Goal: Transaction & Acquisition: Purchase product/service

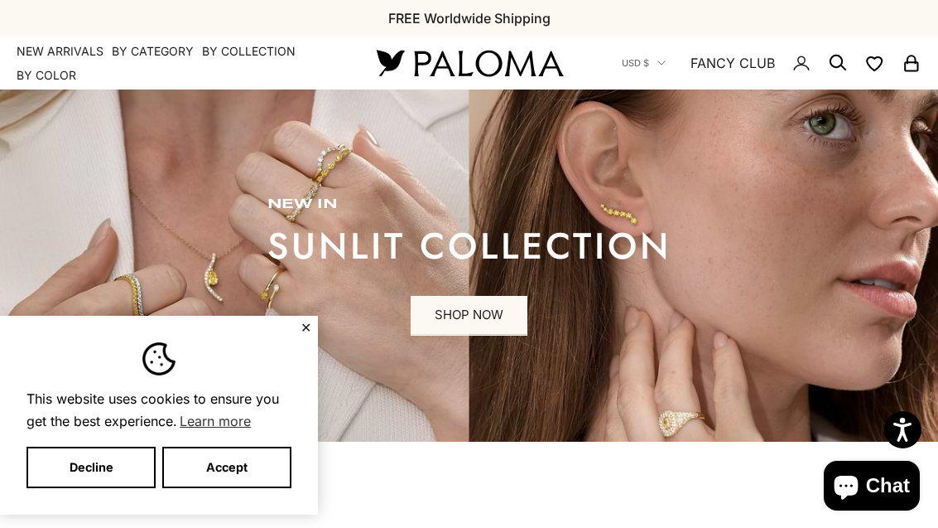
click at [123, 474] on button "Decline" at bounding box center [91, 466] width 129 height 41
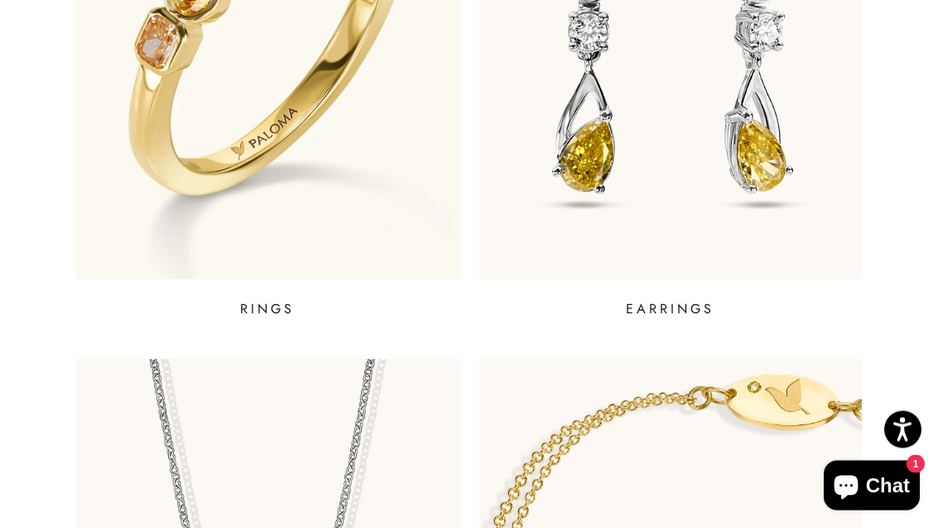
scroll to position [890, 0]
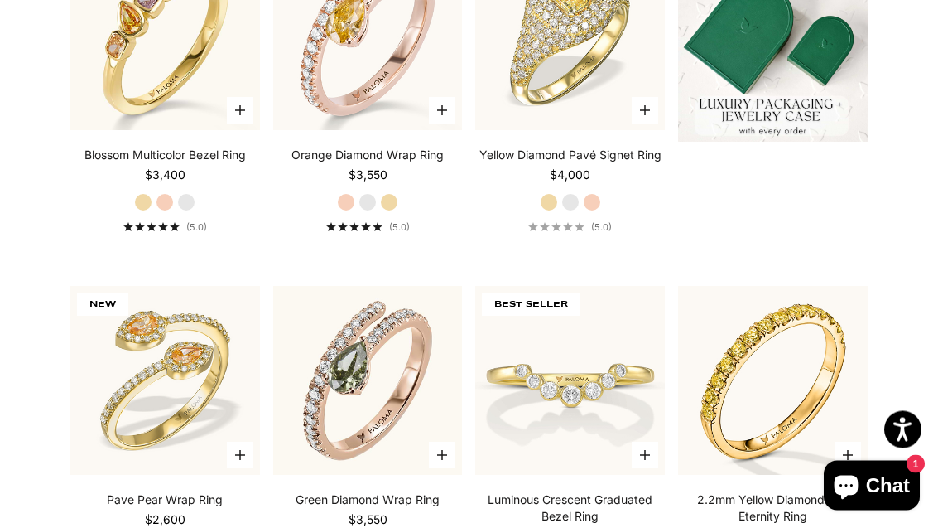
scroll to position [525, 0]
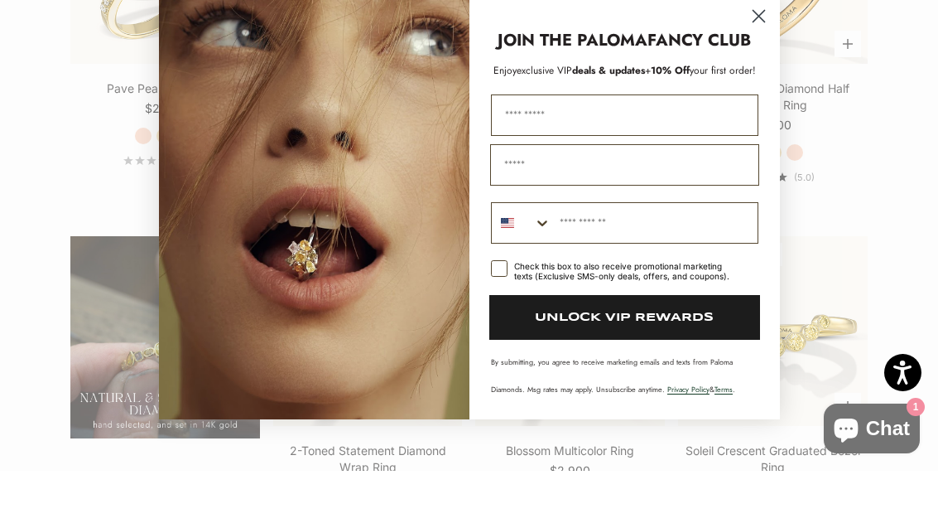
click at [764, 67] on icon "Close dialog" at bounding box center [759, 73] width 12 height 12
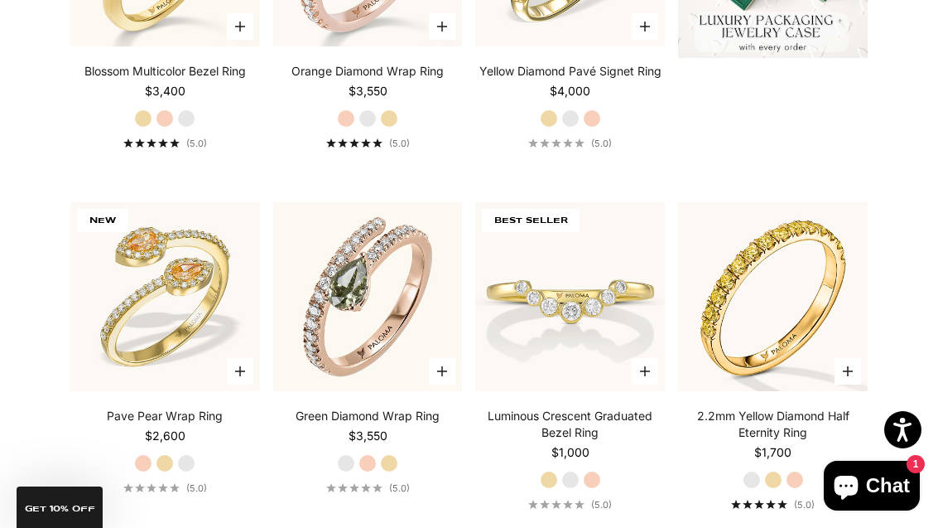
scroll to position [0, 0]
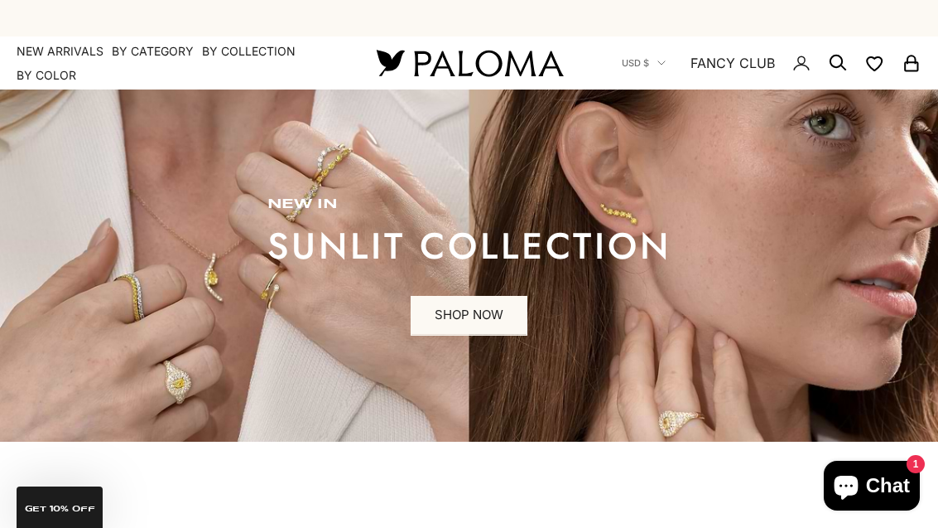
click at [461, 318] on link "SHOP NOW" at bounding box center [469, 316] width 117 height 40
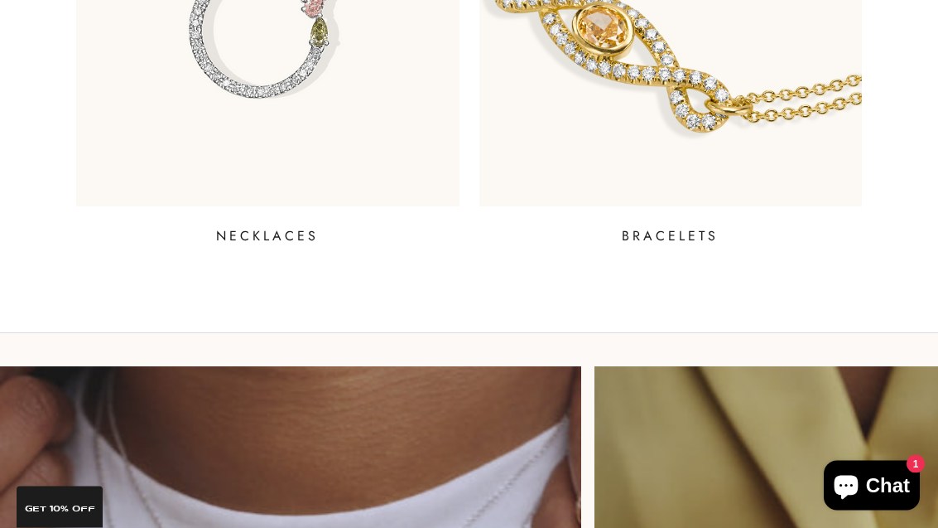
scroll to position [1524, 0]
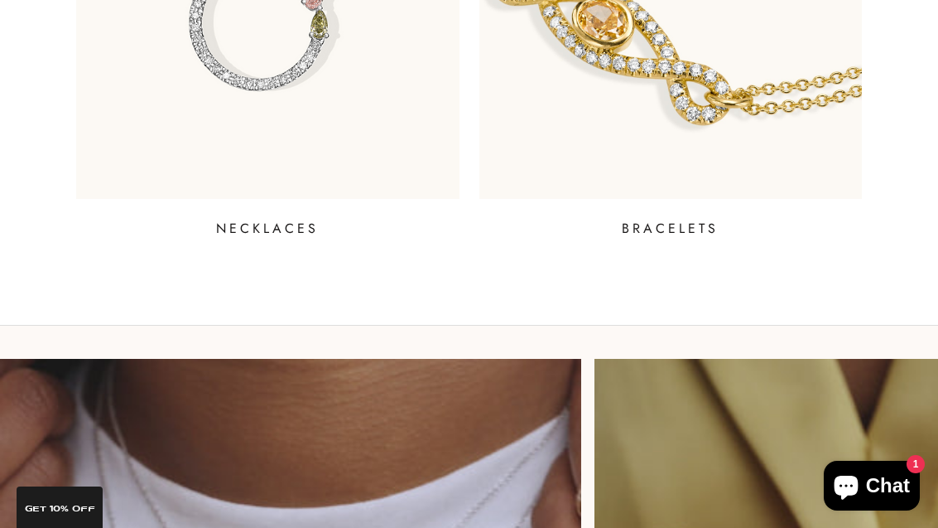
click at [695, 220] on p "BRACELETS" at bounding box center [670, 229] width 97 height 20
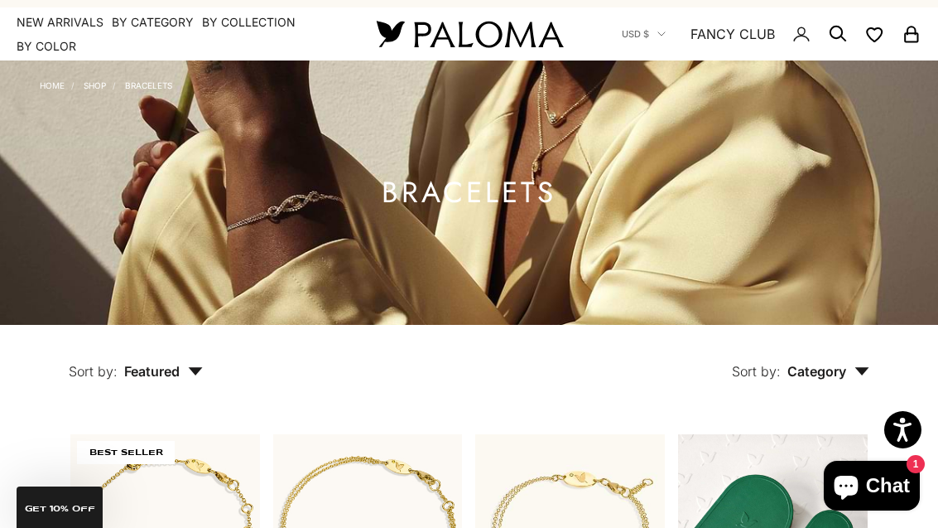
scroll to position [27, 0]
